Goal: Information Seeking & Learning: Learn about a topic

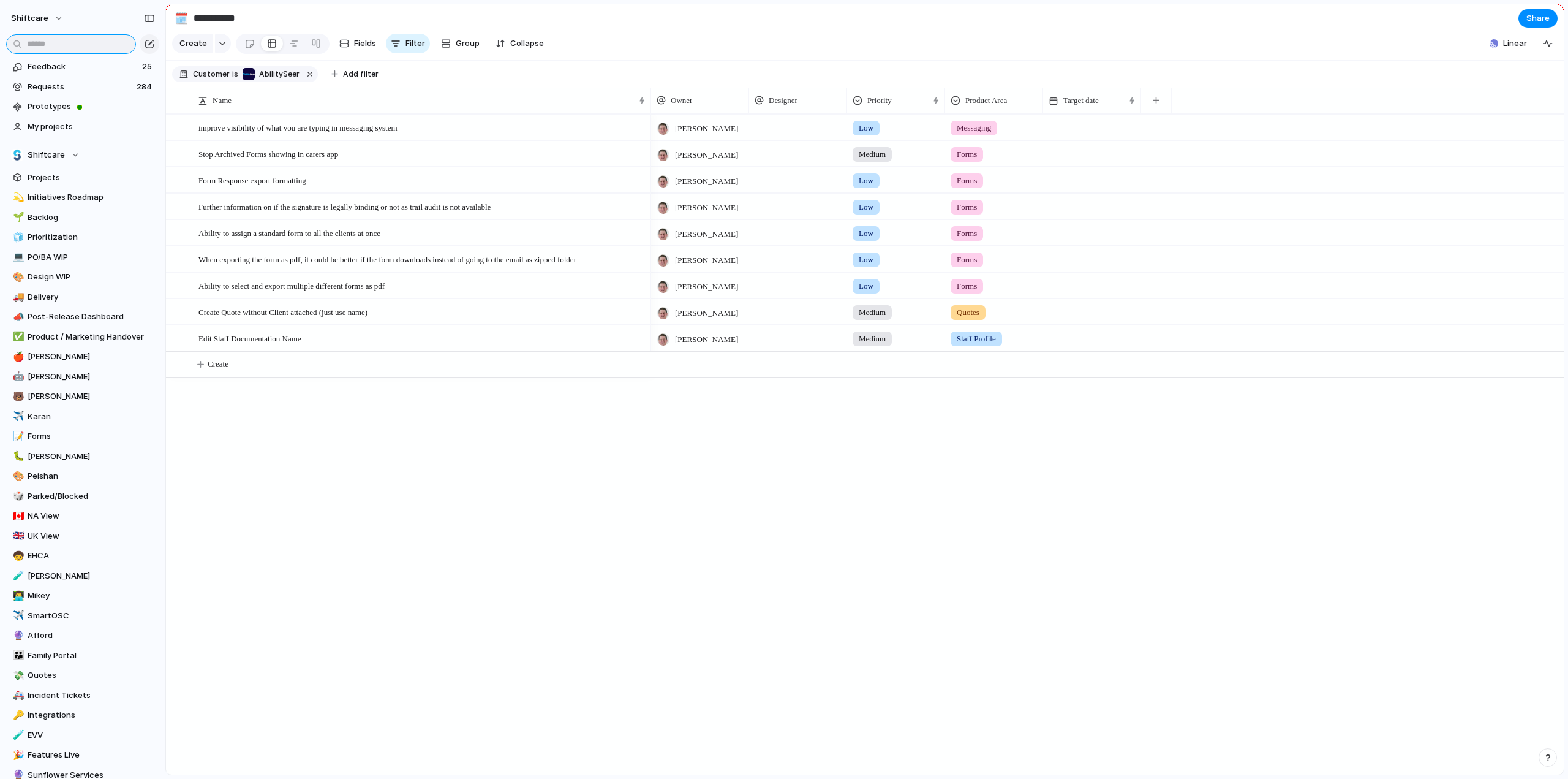
click at [78, 40] on input "text" at bounding box center [70, 43] width 129 height 19
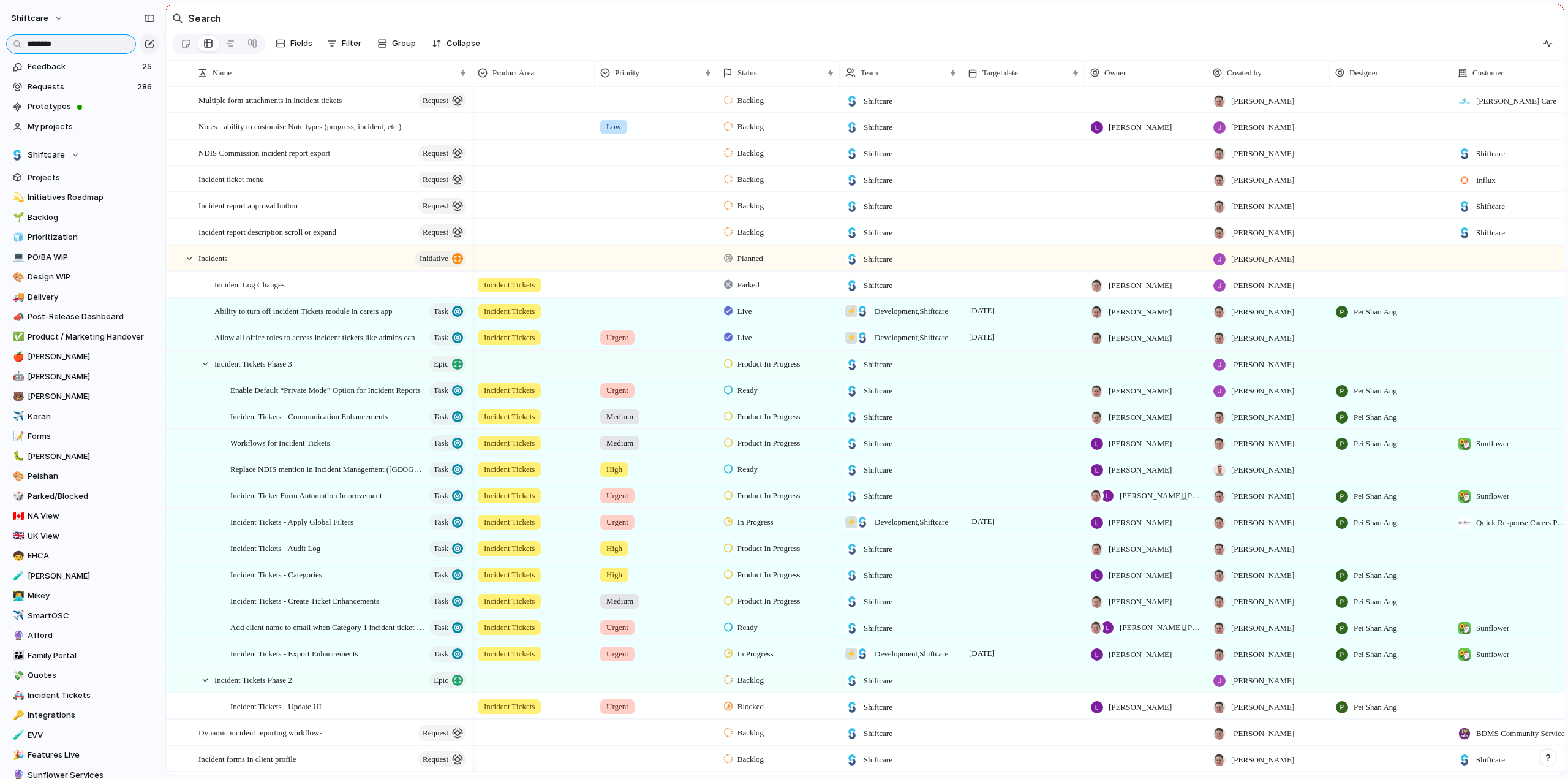
scroll to position [31, 0]
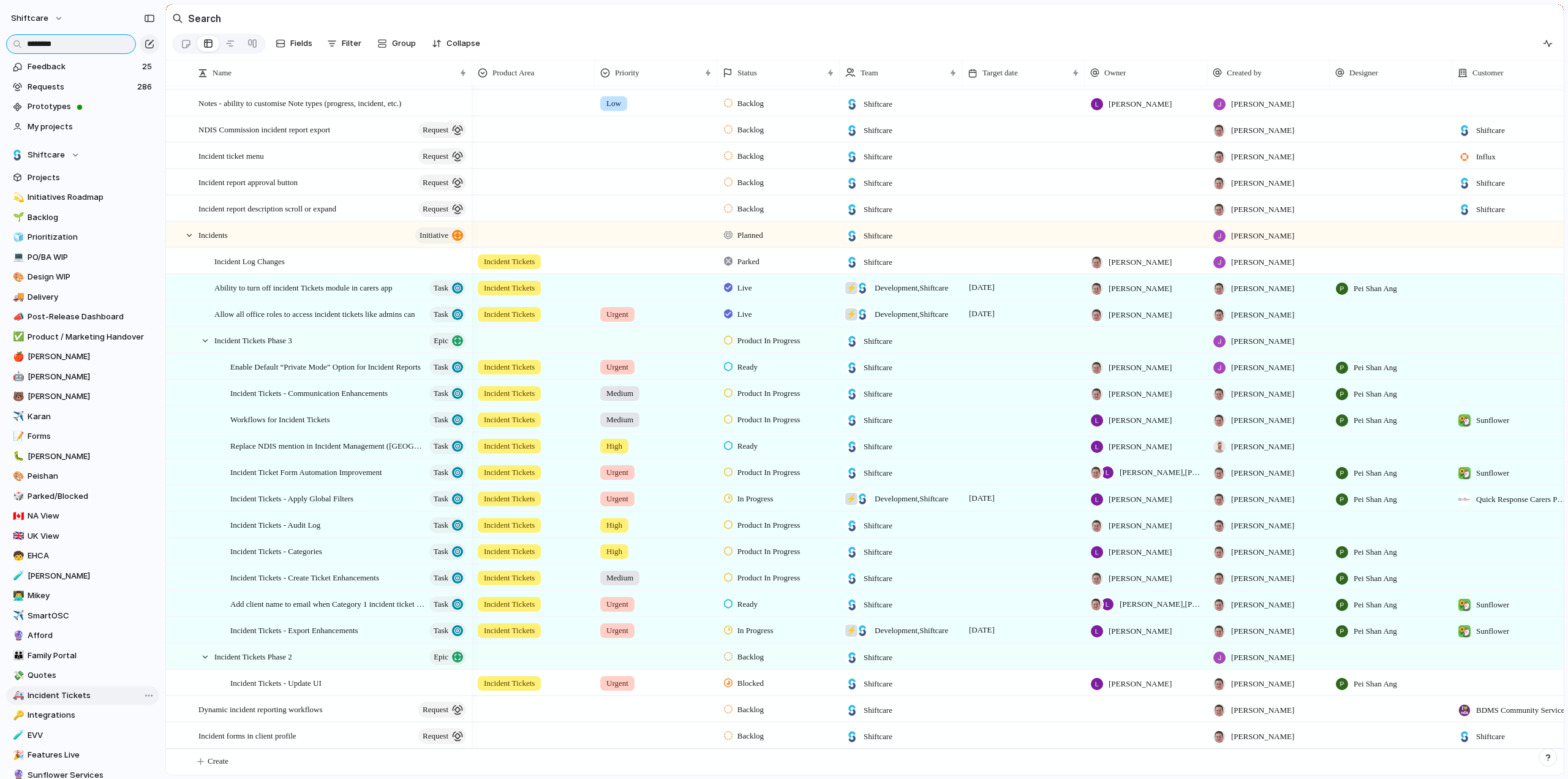
type input "********"
click at [45, 695] on span "Incident Tickets" at bounding box center [91, 695] width 128 height 13
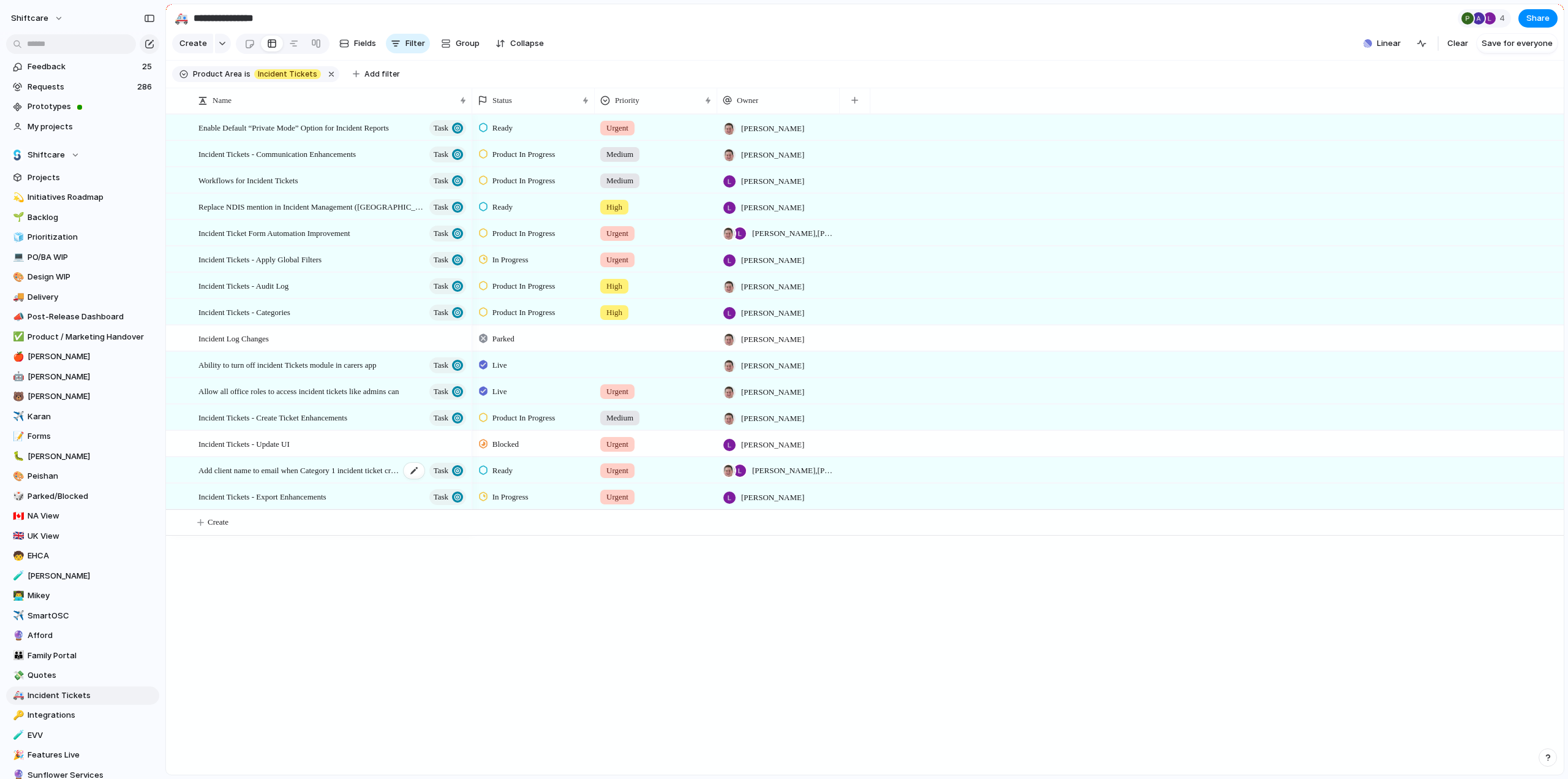
click at [230, 476] on span "Add client name to email when Category 1 incident ticket created" at bounding box center [299, 470] width 201 height 14
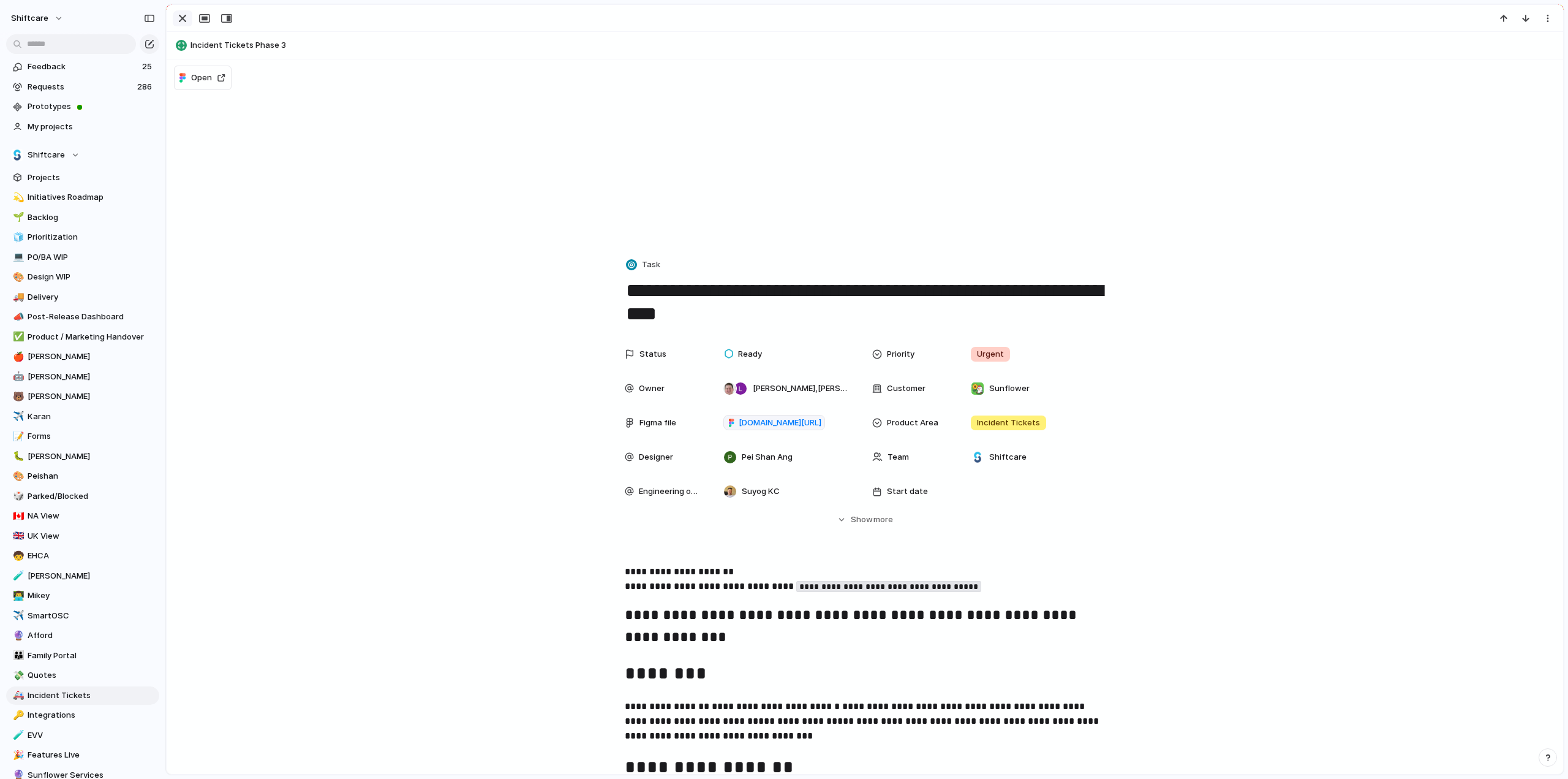
click at [178, 23] on div "button" at bounding box center [183, 18] width 15 height 15
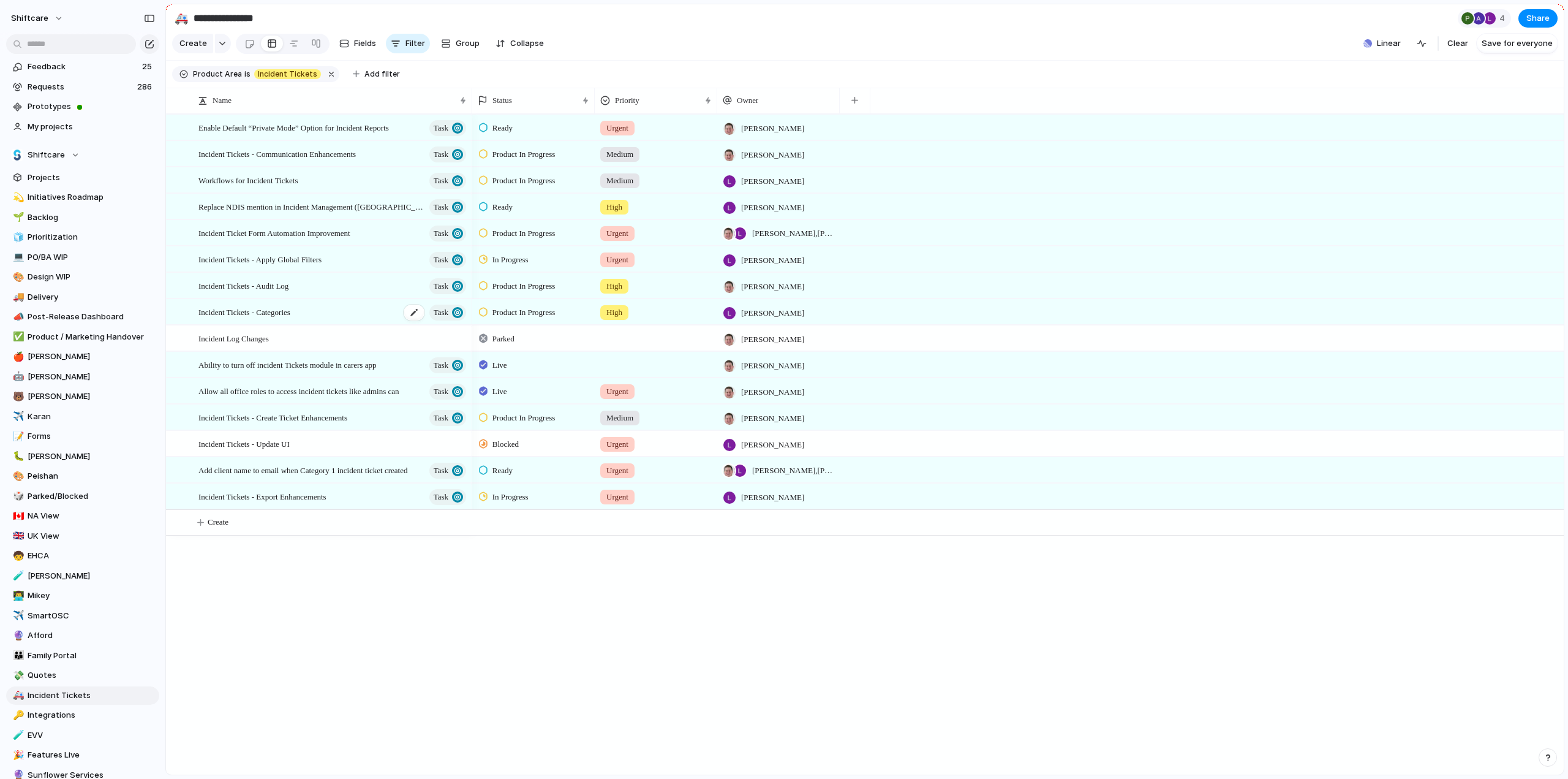
click at [255, 318] on span "Incident Tickets - Categories" at bounding box center [245, 311] width 92 height 14
